Goal: Task Accomplishment & Management: Manage account settings

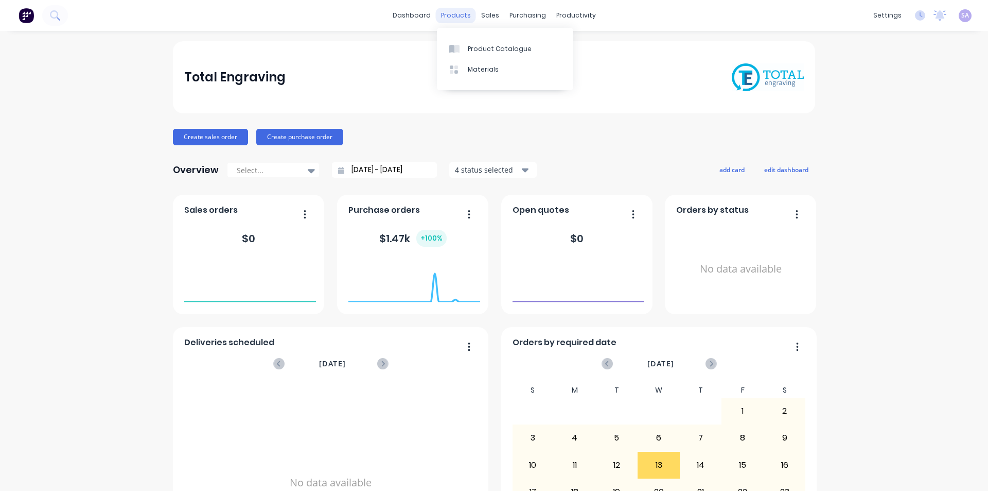
click at [450, 12] on div "products" at bounding box center [456, 15] width 40 height 15
click at [577, 66] on div "Planner" at bounding box center [585, 69] width 24 height 9
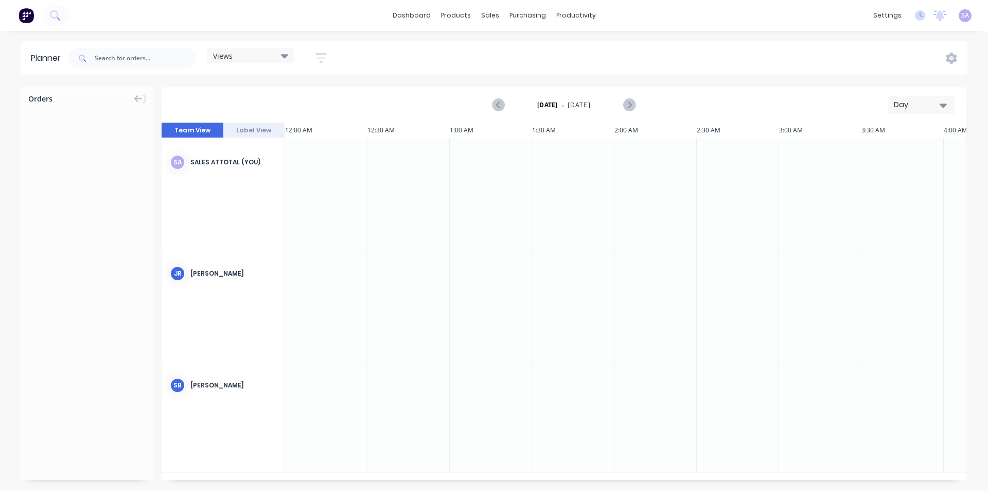
scroll to position [0, 1442]
click at [245, 122] on button "Label View" at bounding box center [254, 129] width 62 height 15
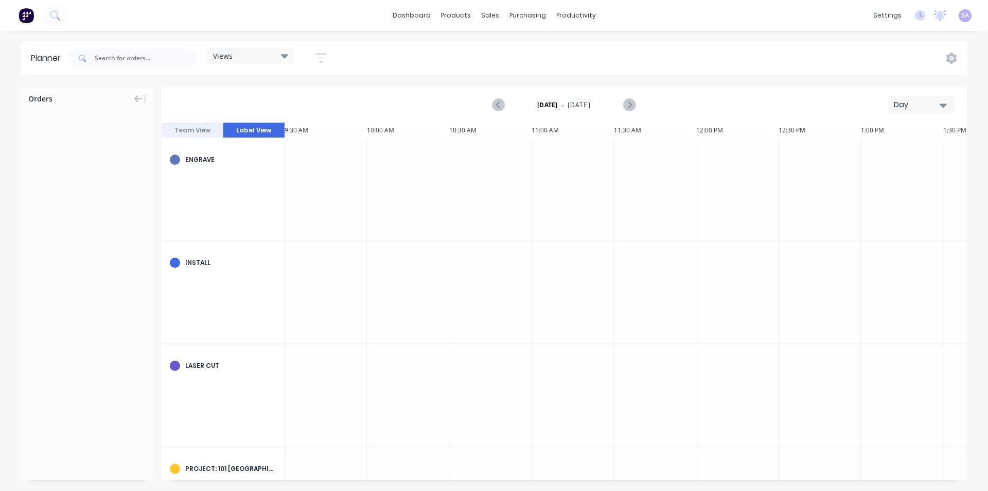
click at [945, 100] on icon "button" at bounding box center [943, 104] width 7 height 11
click at [893, 149] on div "Week" at bounding box center [899, 153] width 102 height 21
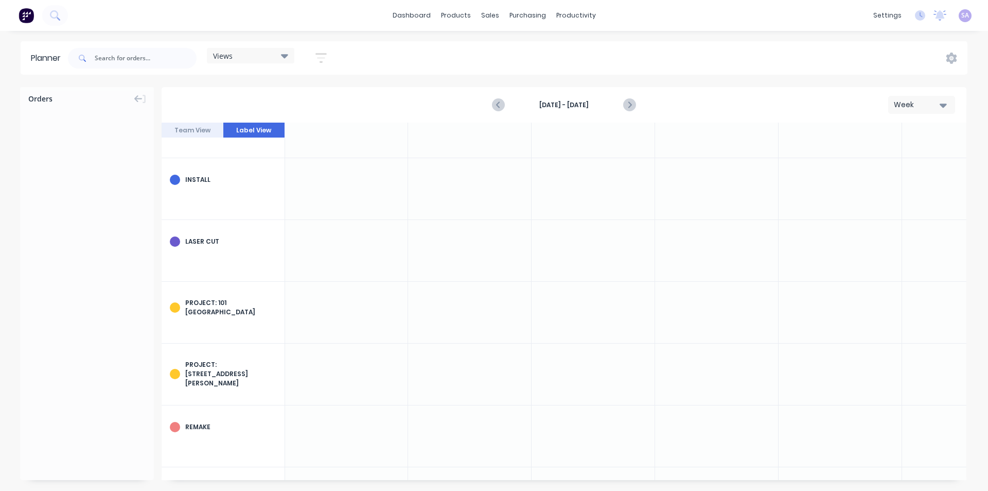
scroll to position [0, 1]
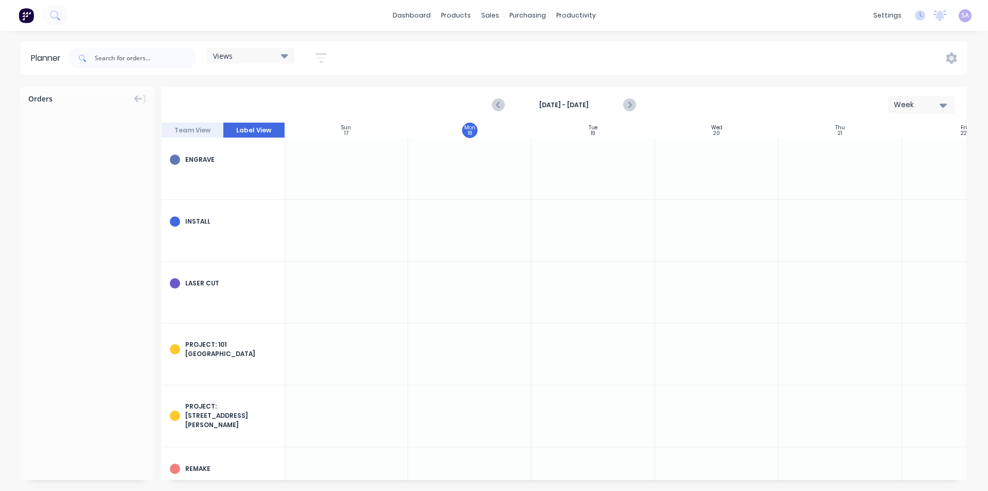
click at [316, 53] on icon "button" at bounding box center [321, 58] width 11 height 10
click at [306, 218] on icon "button" at bounding box center [309, 219] width 7 height 11
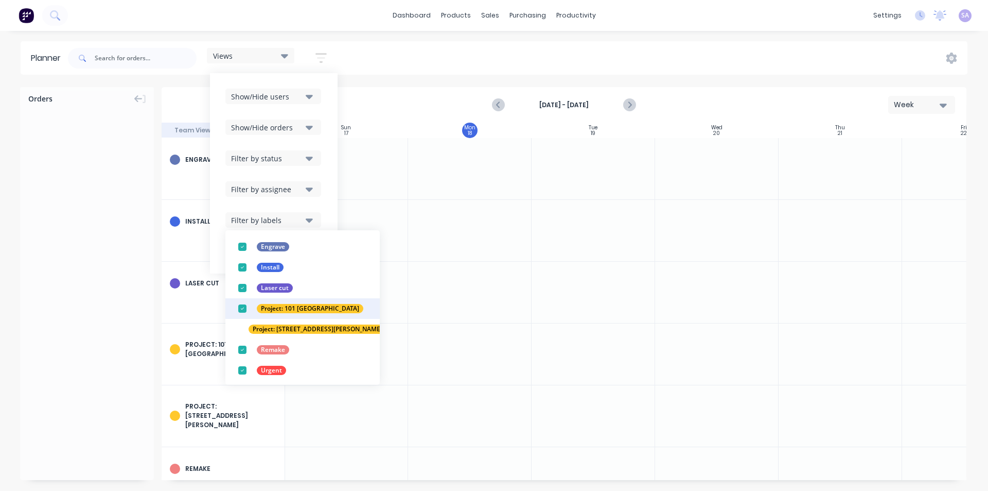
scroll to position [72, 0]
drag, startPoint x: 234, startPoint y: 303, endPoint x: 234, endPoint y: 313, distance: 9.8
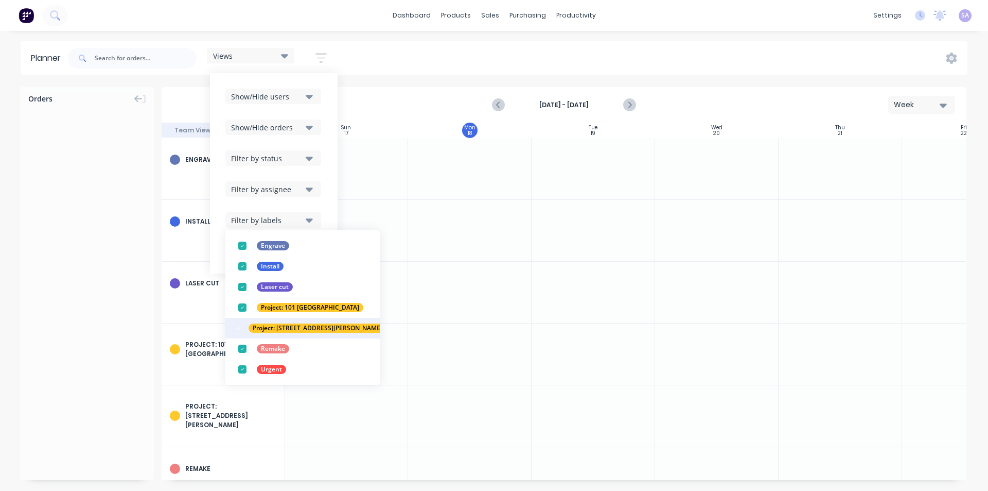
click at [234, 304] on div "button" at bounding box center [242, 307] width 21 height 21
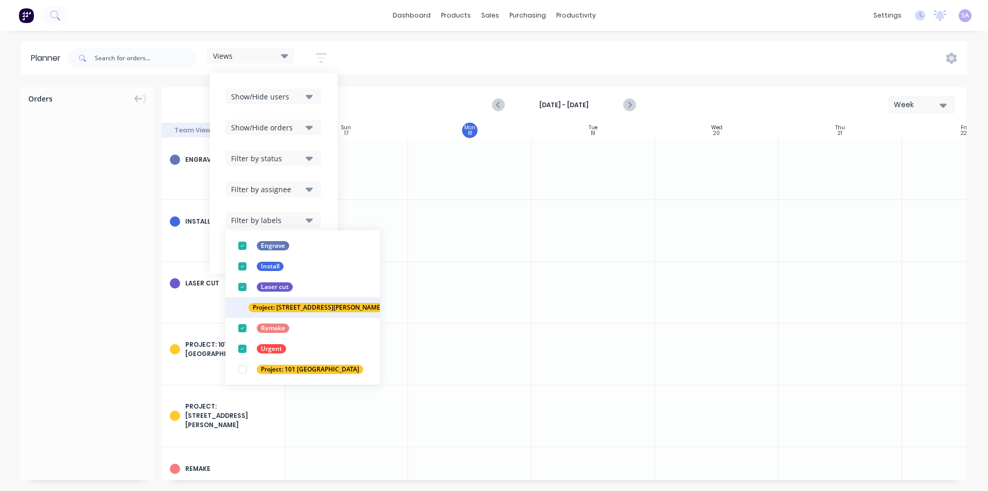
click at [232, 306] on div "button" at bounding box center [238, 307] width 21 height 21
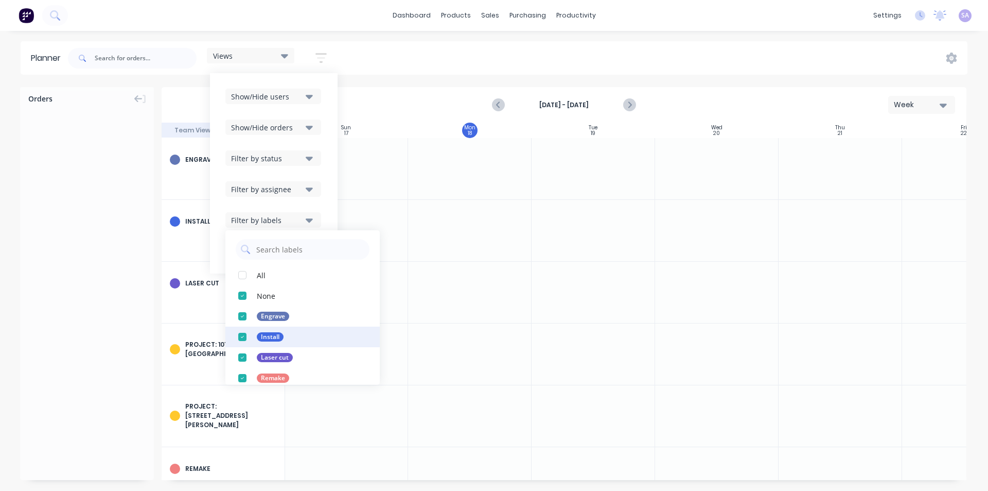
scroll to position [0, 0]
click at [306, 215] on icon "button" at bounding box center [309, 219] width 7 height 11
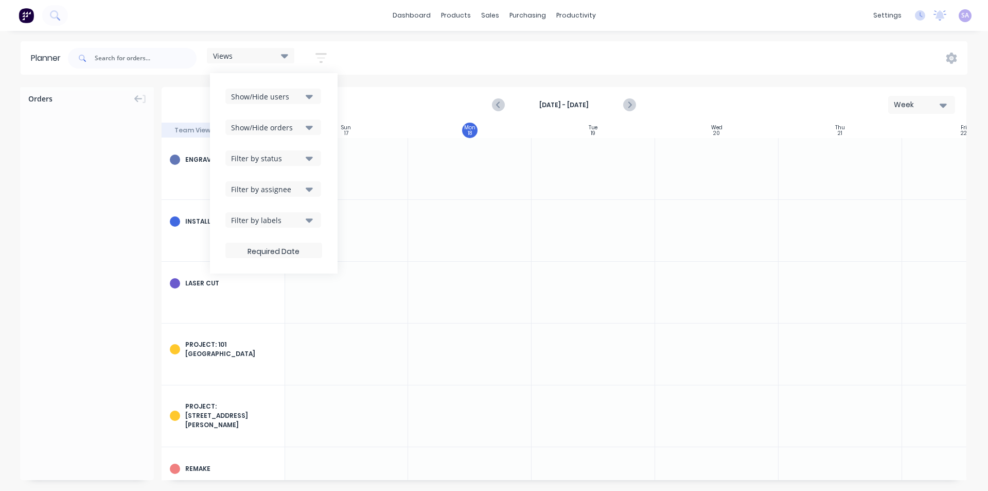
click at [306, 214] on icon "button" at bounding box center [309, 219] width 7 height 11
click at [313, 205] on div "Show/Hide users Show/Hide orders Filter by status Filter by assignee Filter by …" at bounding box center [274, 173] width 128 height 200
click at [303, 191] on button "Filter by assignee" at bounding box center [273, 188] width 96 height 15
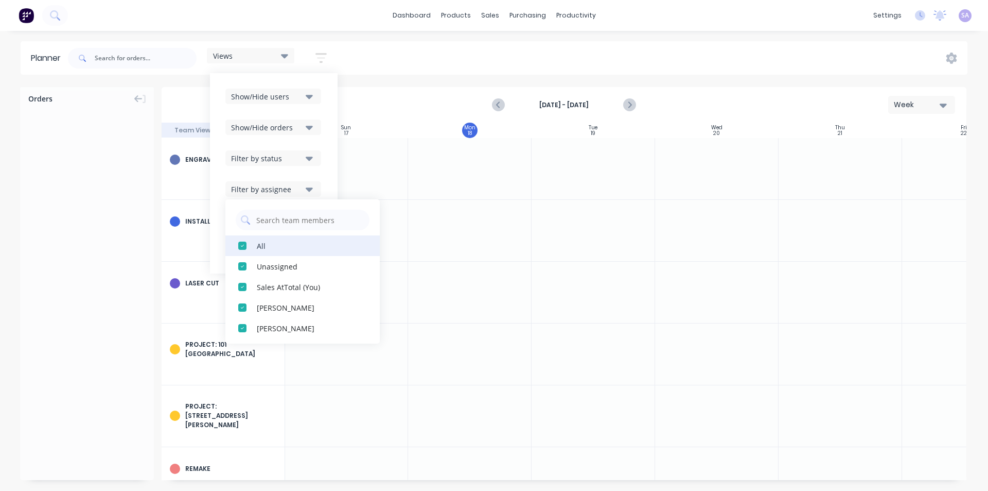
click at [232, 243] on div "button" at bounding box center [242, 245] width 21 height 21
click at [309, 172] on div "Show/Hide users Show/Hide orders Filter by status Filter by assignee All Unassi…" at bounding box center [273, 173] width 97 height 169
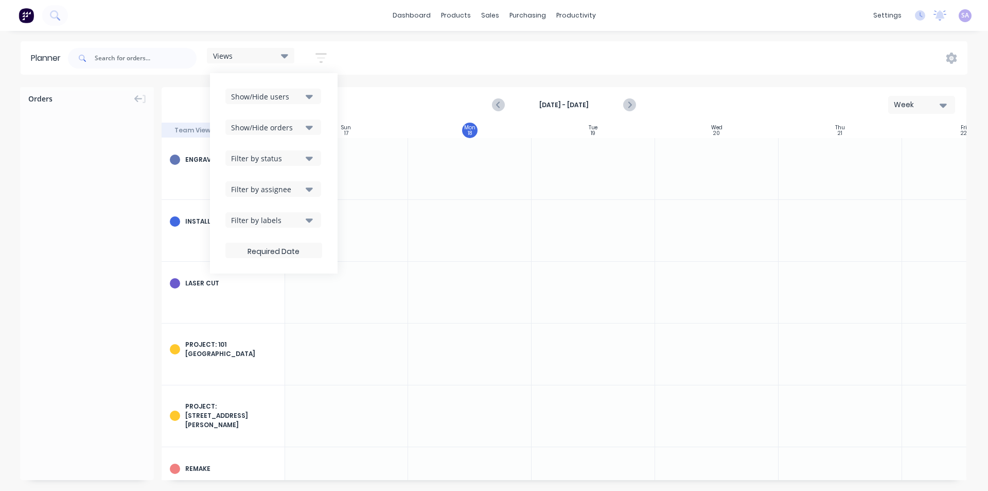
click at [306, 157] on icon "button" at bounding box center [309, 157] width 7 height 11
click at [314, 127] on div "Show/Hide users Show/Hide orders Filter by status All Processing Submitted Draw…" at bounding box center [274, 173] width 128 height 200
click at [306, 126] on icon "button" at bounding box center [309, 128] width 7 height 4
click at [306, 95] on icon "button" at bounding box center [309, 97] width 7 height 4
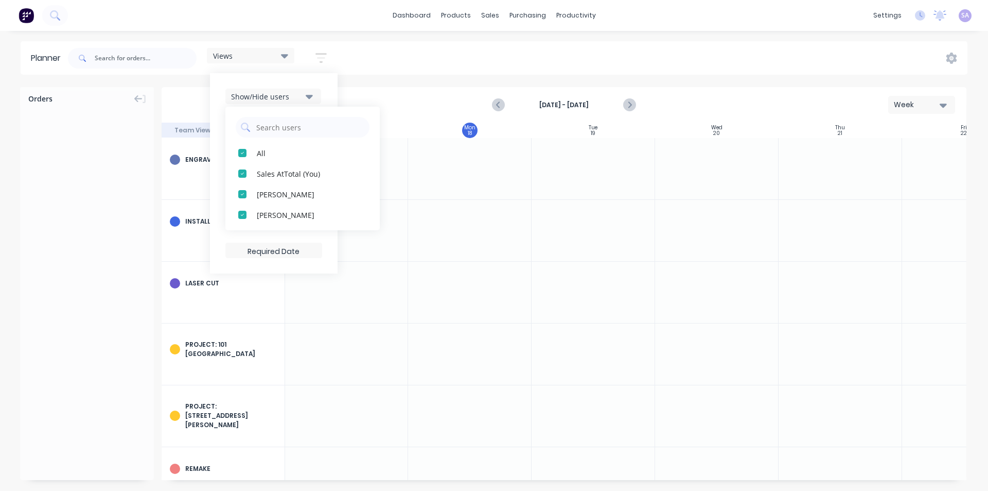
click at [306, 95] on icon "button" at bounding box center [309, 97] width 7 height 4
click at [340, 63] on div "Views Save new view None (Default) edit Standard edit Show/Hide users Show/Hide…" at bounding box center [517, 58] width 902 height 31
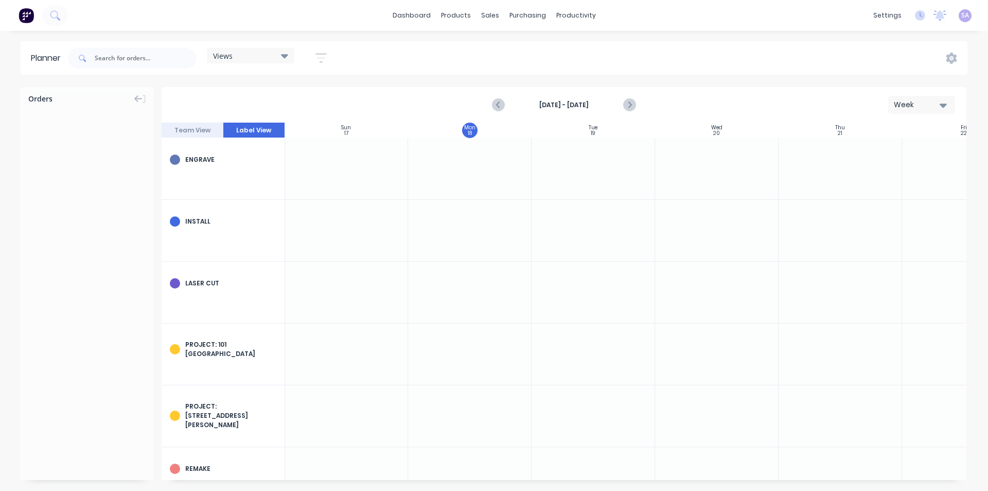
drag, startPoint x: 217, startPoint y: 339, endPoint x: 205, endPoint y: 338, distance: 11.3
click at [206, 340] on div "Project: 101 [GEOGRAPHIC_DATA]" at bounding box center [230, 349] width 91 height 19
click at [178, 337] on div "Project: 101 [GEOGRAPHIC_DATA]" at bounding box center [223, 348] width 123 height 51
click at [179, 337] on div "Project: 101 [GEOGRAPHIC_DATA]" at bounding box center [223, 348] width 123 height 51
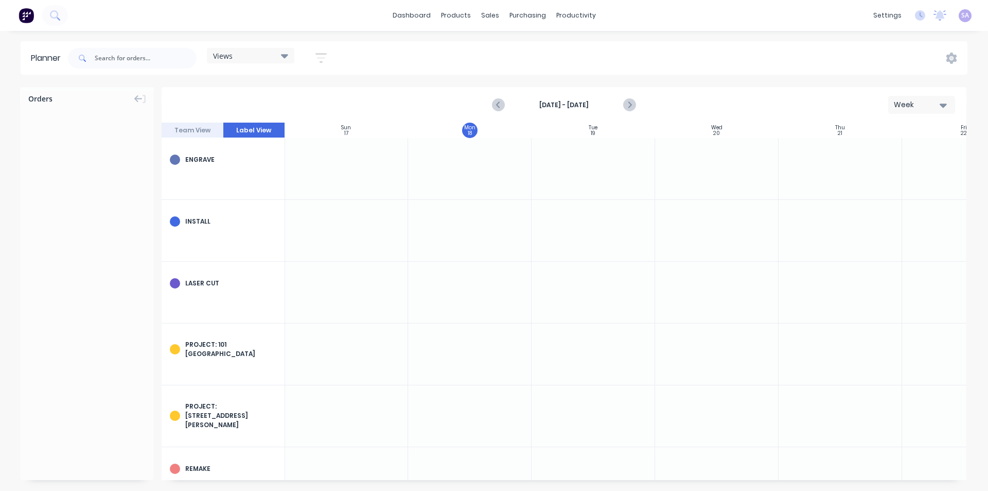
click at [179, 337] on div "Project: 101 [GEOGRAPHIC_DATA]" at bounding box center [223, 348] width 123 height 51
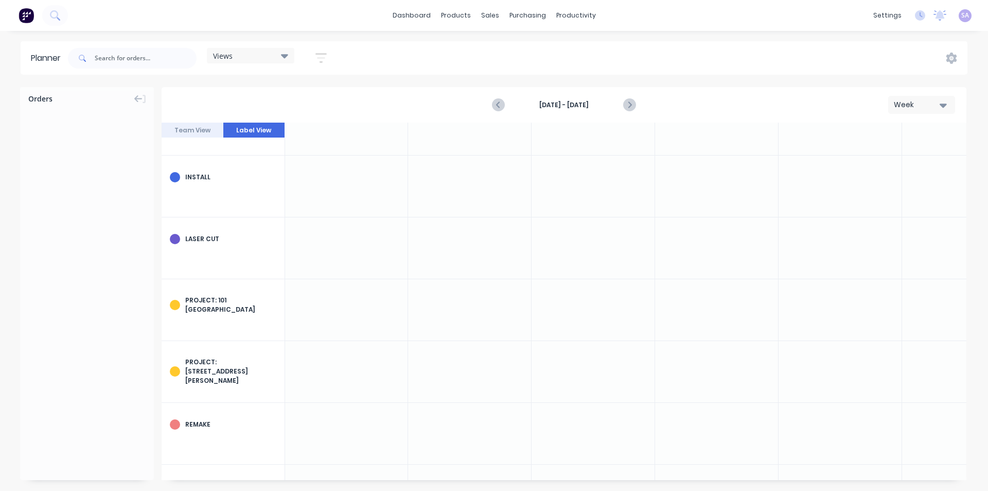
scroll to position [0, 1]
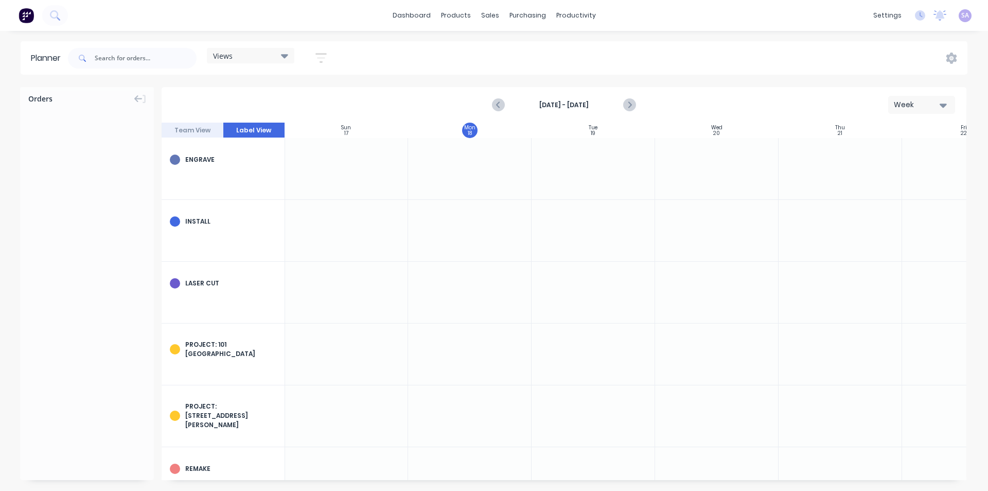
click at [131, 145] on div at bounding box center [87, 144] width 134 height 77
click at [141, 95] on icon at bounding box center [138, 98] width 8 height 7
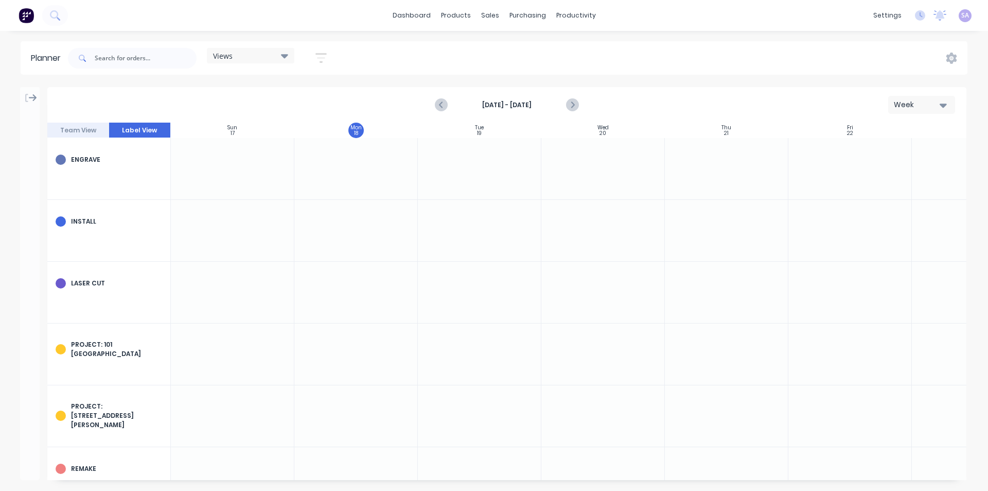
click at [187, 236] on div at bounding box center [233, 230] width 124 height 61
click at [326, 262] on div at bounding box center [356, 291] width 124 height 61
click at [574, 99] on icon "Next page" at bounding box center [572, 105] width 12 height 12
click at [447, 99] on icon "Previous page" at bounding box center [441, 105] width 12 height 12
click at [951, 55] on icon at bounding box center [952, 57] width 11 height 11
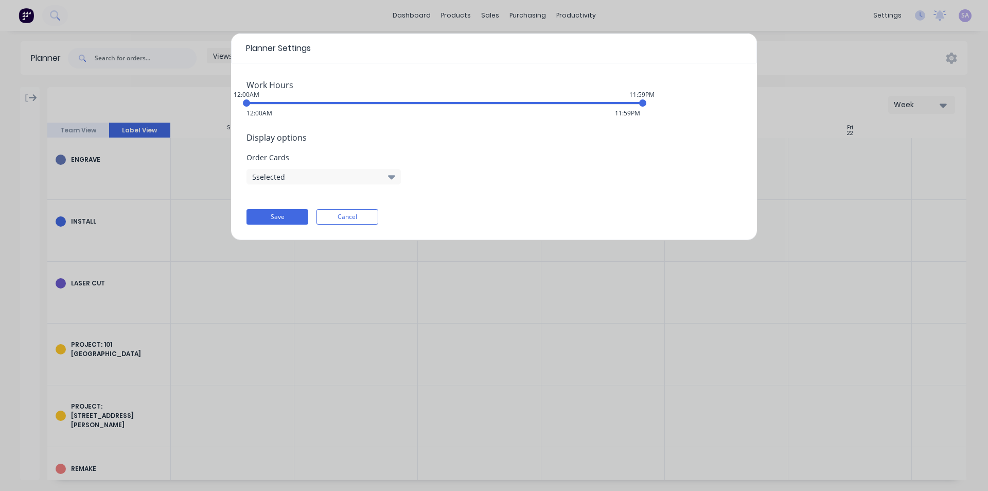
click at [357, 169] on button "5 selected" at bounding box center [324, 176] width 154 height 15
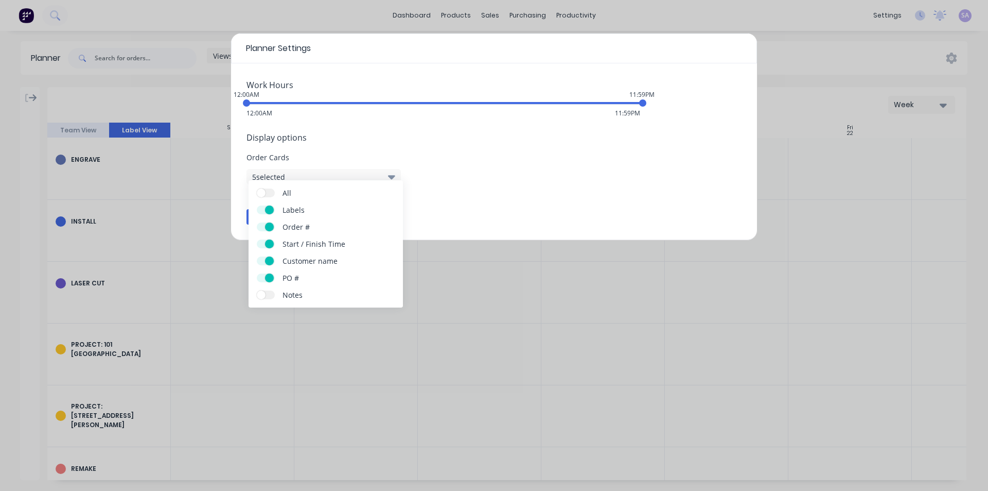
click at [269, 290] on label "Notes" at bounding box center [266, 294] width 18 height 9
click at [257, 290] on input "Notes" at bounding box center [257, 290] width 0 height 0
click at [386, 169] on button "6 selected" at bounding box center [324, 176] width 154 height 15
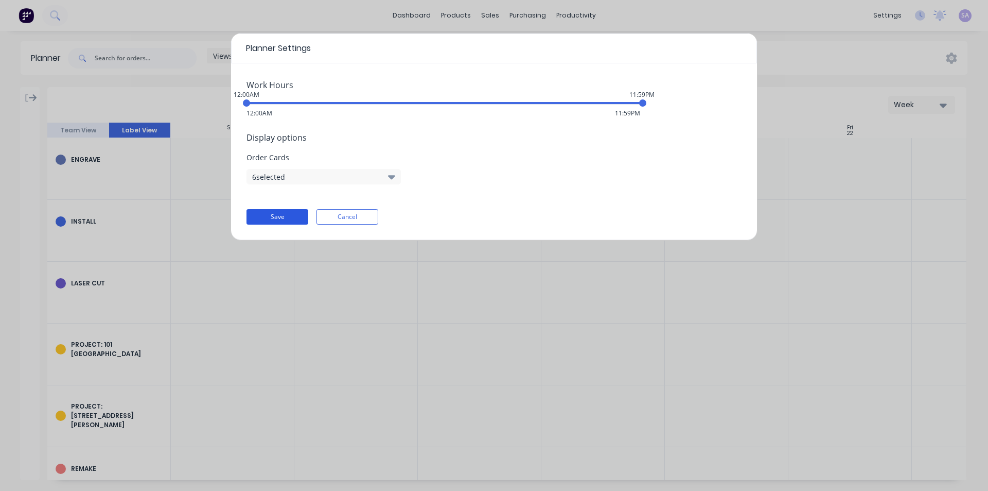
click at [296, 209] on button "Save" at bounding box center [278, 216] width 62 height 15
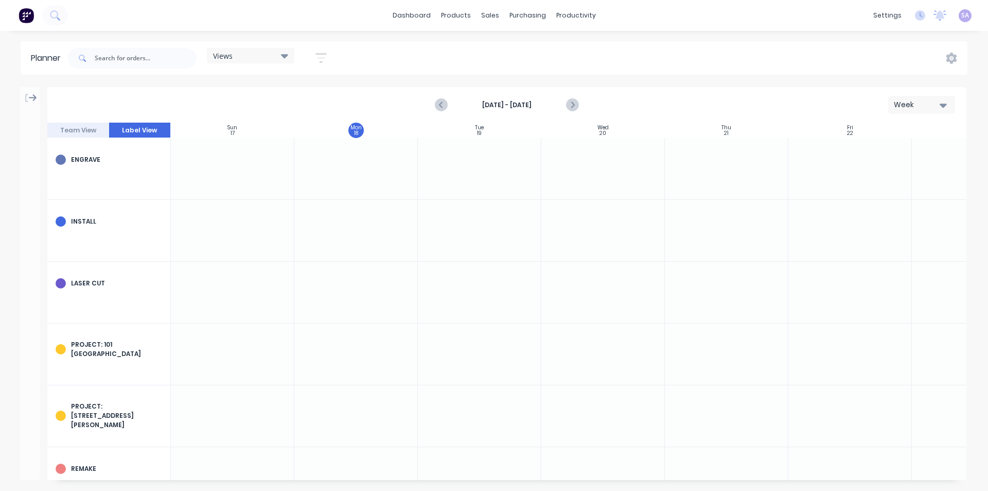
click at [56, 124] on button "Team View" at bounding box center [78, 129] width 62 height 15
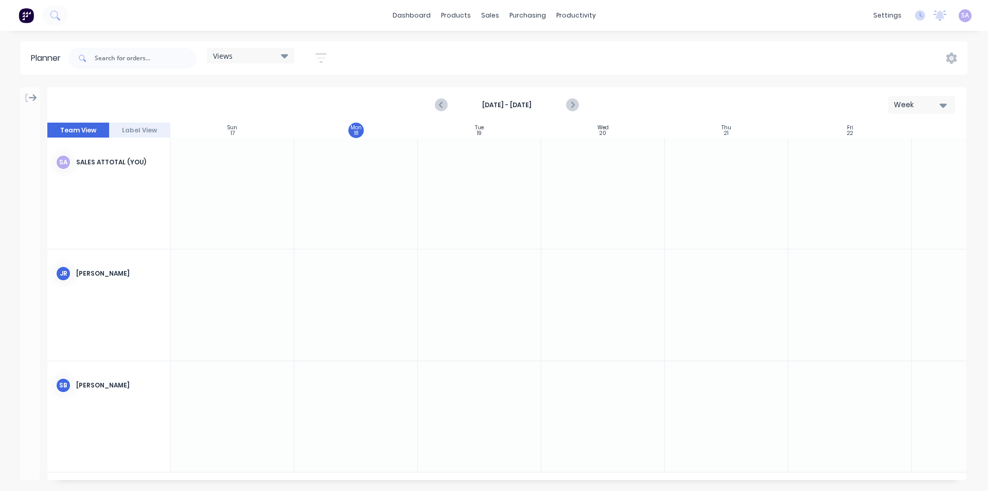
click at [125, 130] on button "Label View" at bounding box center [140, 129] width 62 height 15
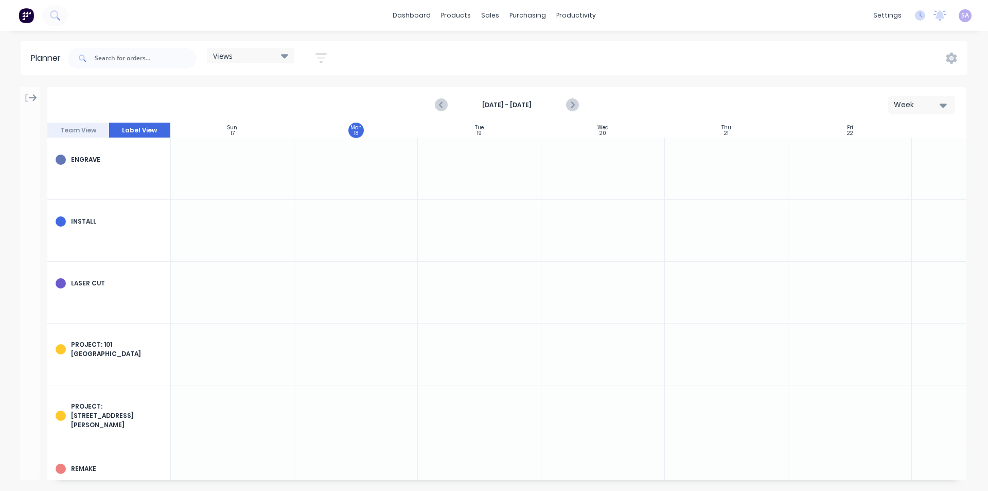
click at [254, 57] on div "Views" at bounding box center [250, 55] width 75 height 9
click at [254, 227] on div at bounding box center [233, 230] width 124 height 61
click at [316, 61] on icon "button" at bounding box center [321, 58] width 11 height 10
click at [258, 249] on label at bounding box center [273, 249] width 97 height 15
click at [258, 249] on input at bounding box center [274, 251] width 96 height 20
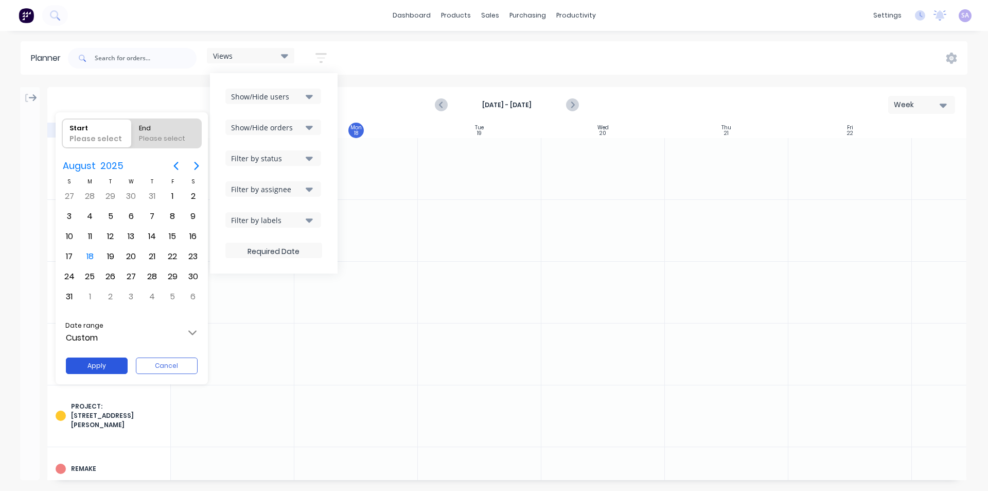
click at [101, 365] on button "Apply" at bounding box center [97, 365] width 62 height 16
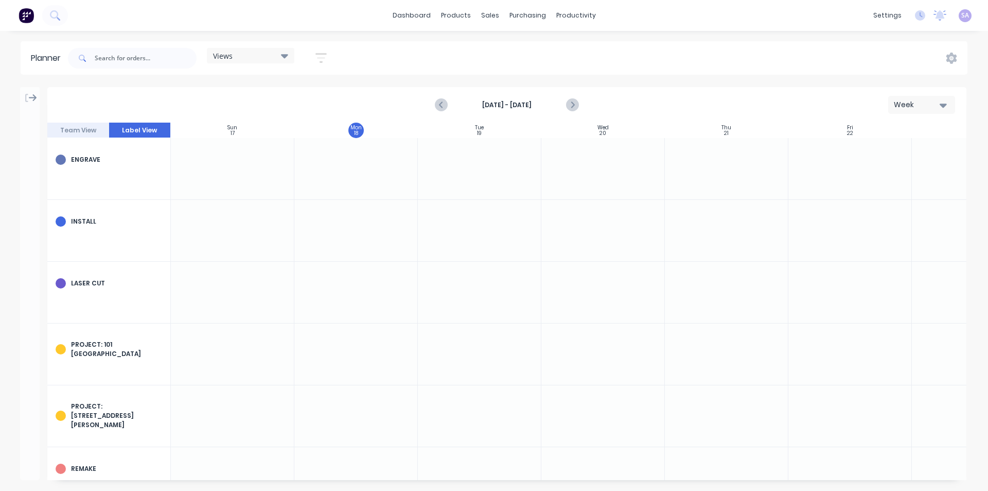
click at [248, 308] on div at bounding box center [233, 291] width 124 height 61
click at [316, 60] on icon "button" at bounding box center [321, 57] width 11 height 13
click at [291, 221] on div "Filter by labels" at bounding box center [267, 220] width 72 height 11
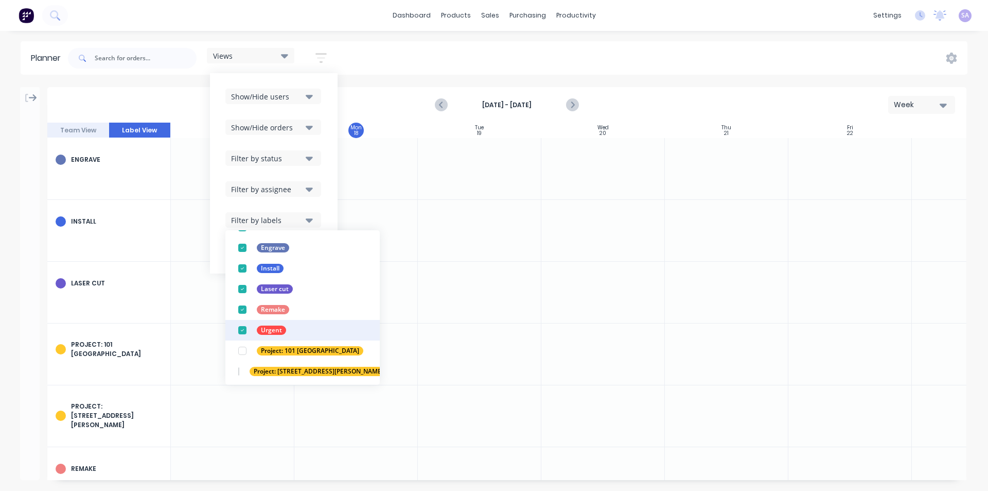
scroll to position [72, 0]
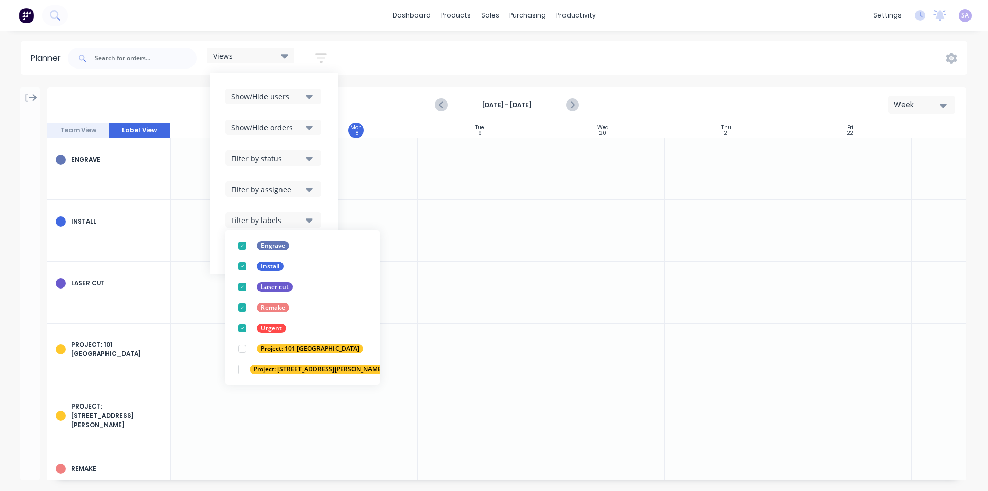
click at [418, 264] on div at bounding box center [480, 291] width 124 height 61
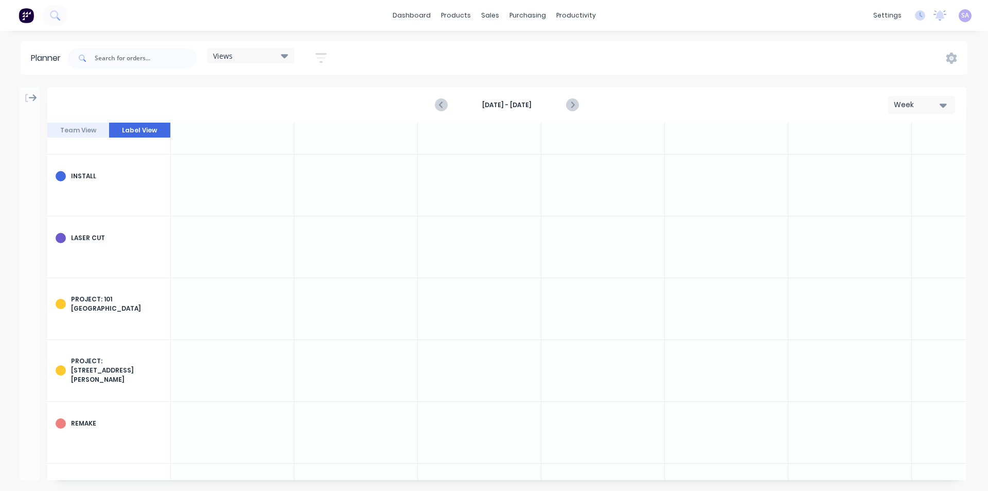
scroll to position [0, 0]
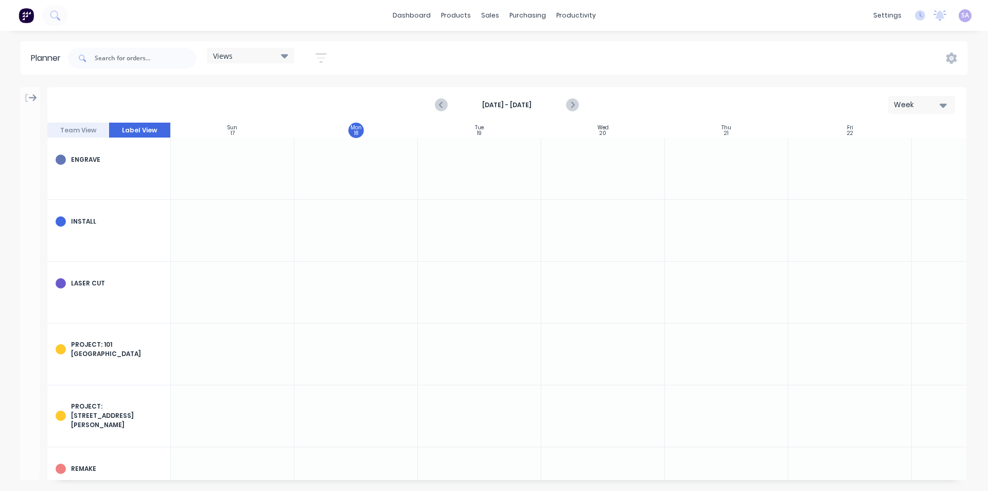
click at [94, 346] on div "Project: 101 [GEOGRAPHIC_DATA]" at bounding box center [108, 348] width 123 height 51
drag, startPoint x: 94, startPoint y: 346, endPoint x: 317, endPoint y: 296, distance: 228.8
click at [317, 296] on div at bounding box center [356, 291] width 124 height 61
